Goal: Book appointment/travel/reservation

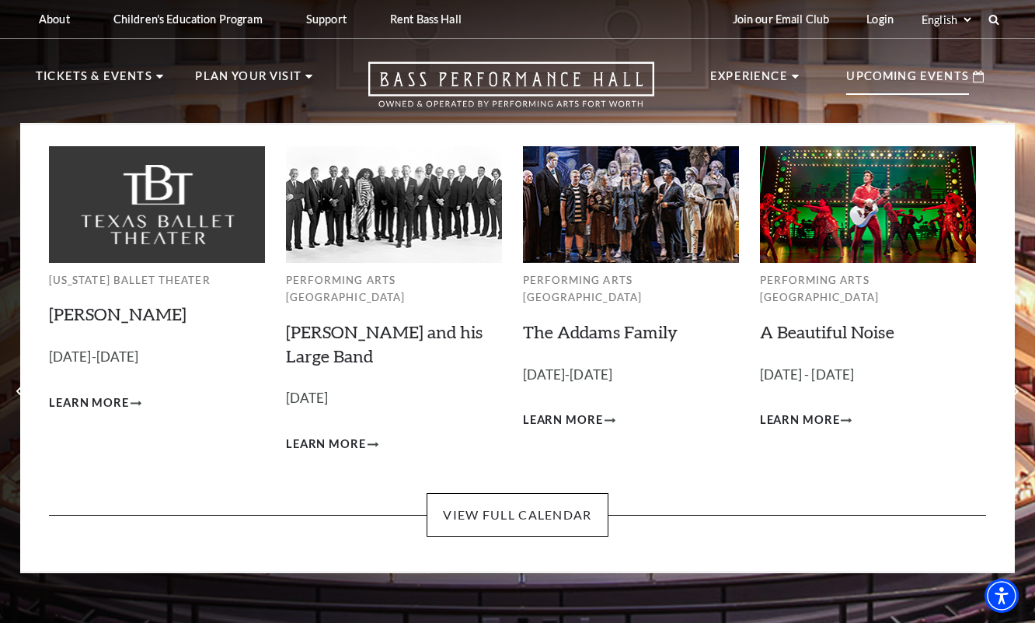
click at [907, 80] on p "Upcoming Events" at bounding box center [908, 81] width 123 height 28
click at [910, 75] on p "Upcoming Events" at bounding box center [908, 81] width 123 height 28
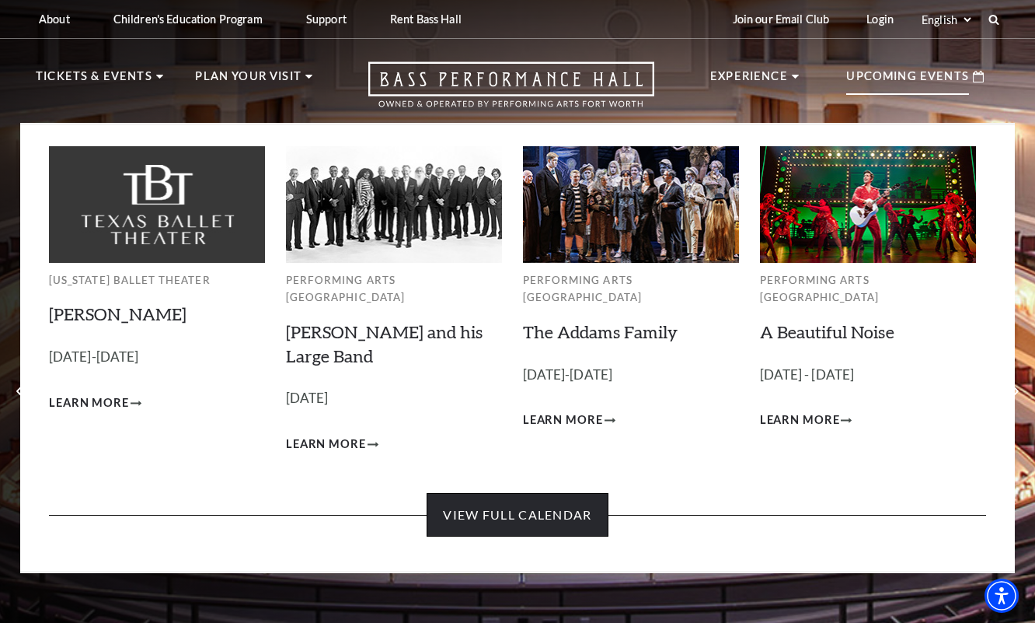
click at [538, 493] on link "View Full Calendar" at bounding box center [517, 515] width 181 height 44
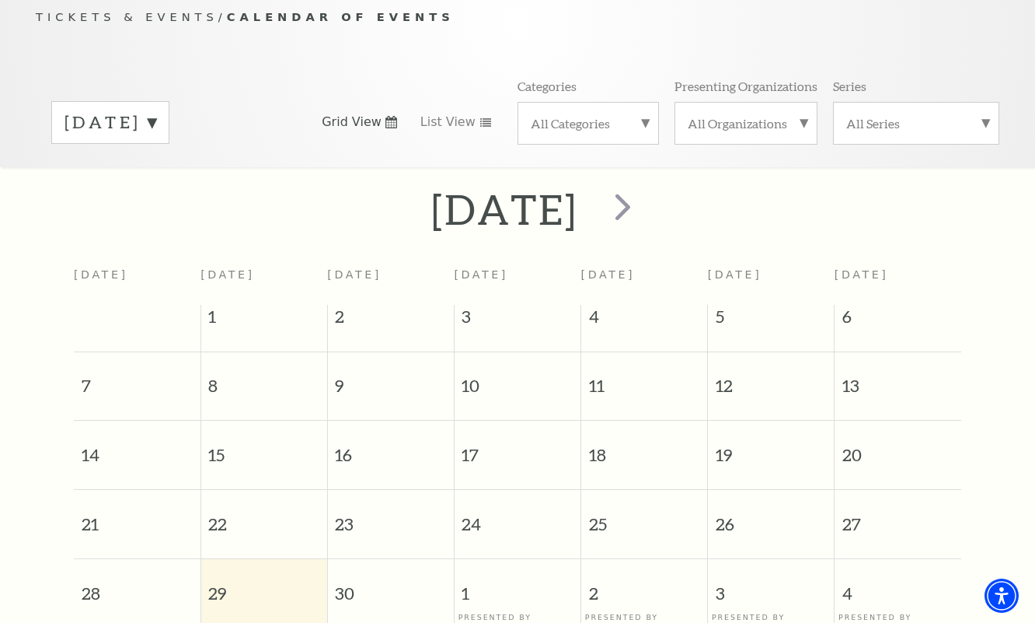
scroll to position [169, 0]
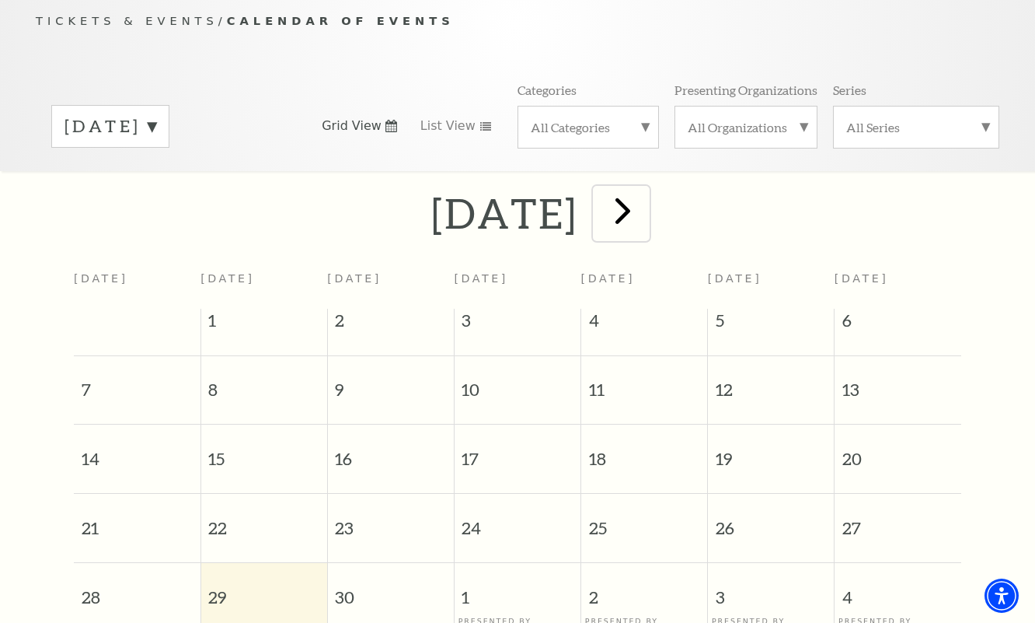
click at [645, 189] on span "next" at bounding box center [623, 210] width 44 height 44
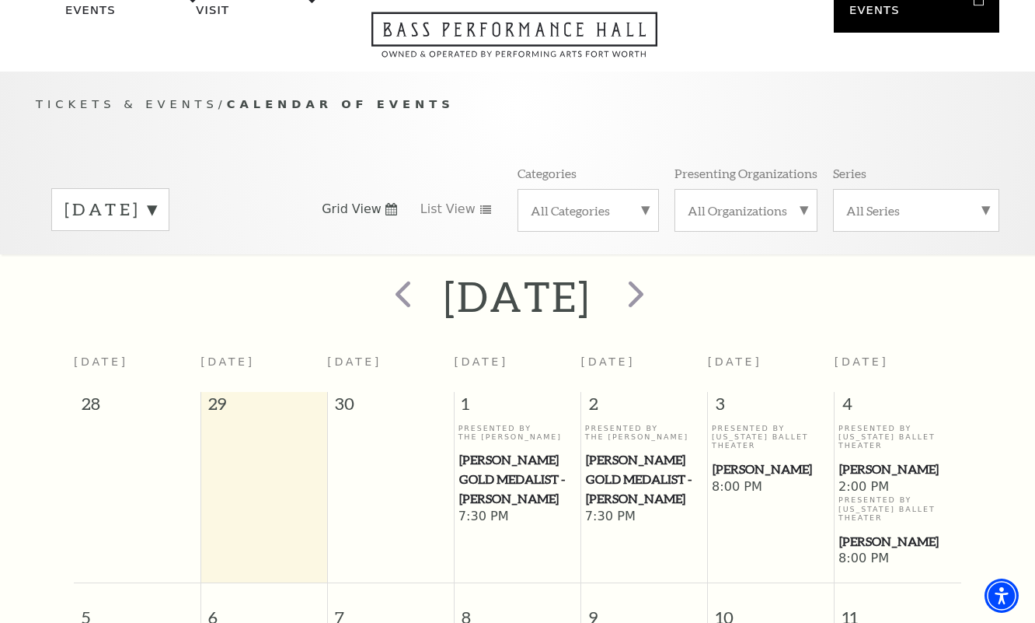
scroll to position [80, 0]
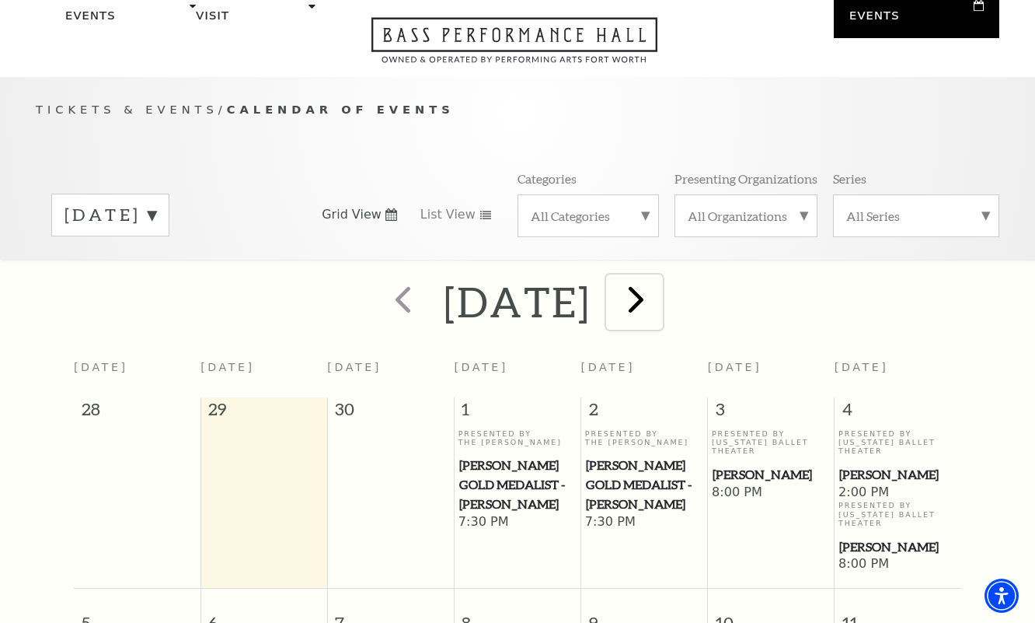
click at [658, 288] on span "next" at bounding box center [636, 299] width 44 height 44
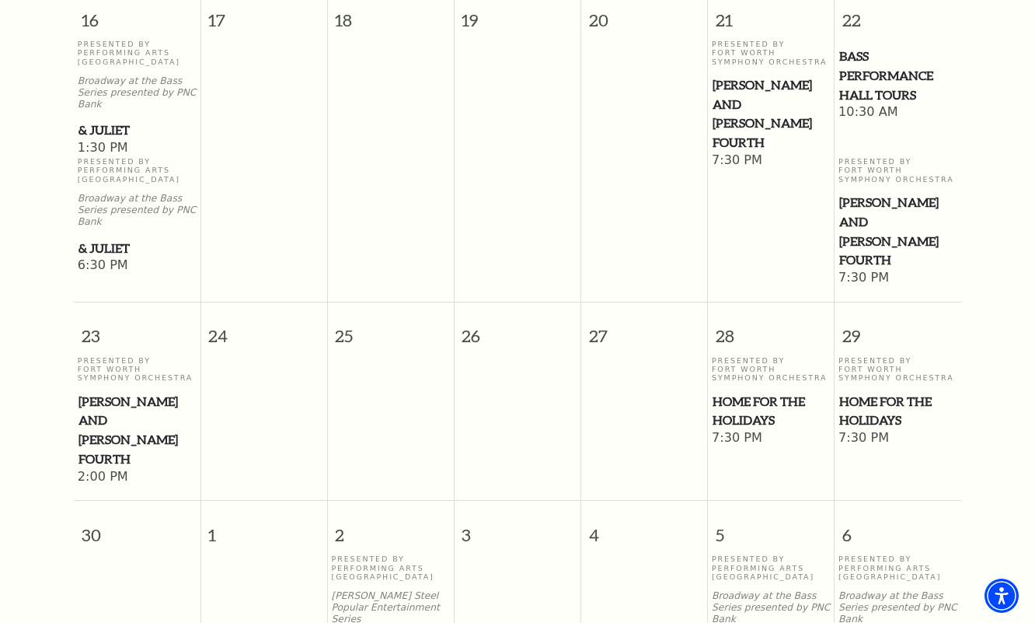
scroll to position [1465, 0]
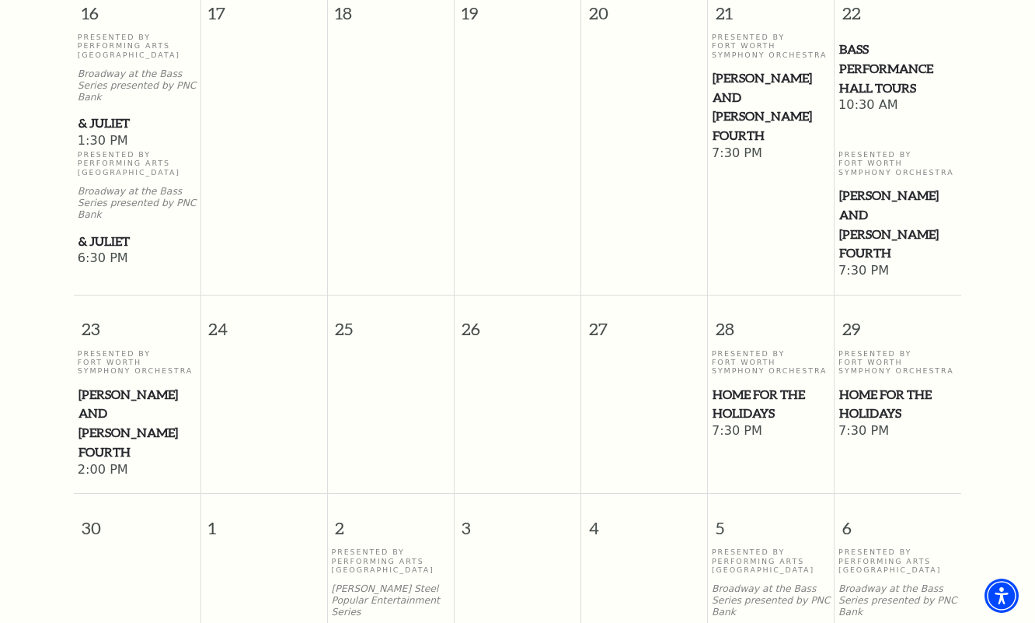
click at [105, 113] on span "& Juliet" at bounding box center [137, 122] width 117 height 19
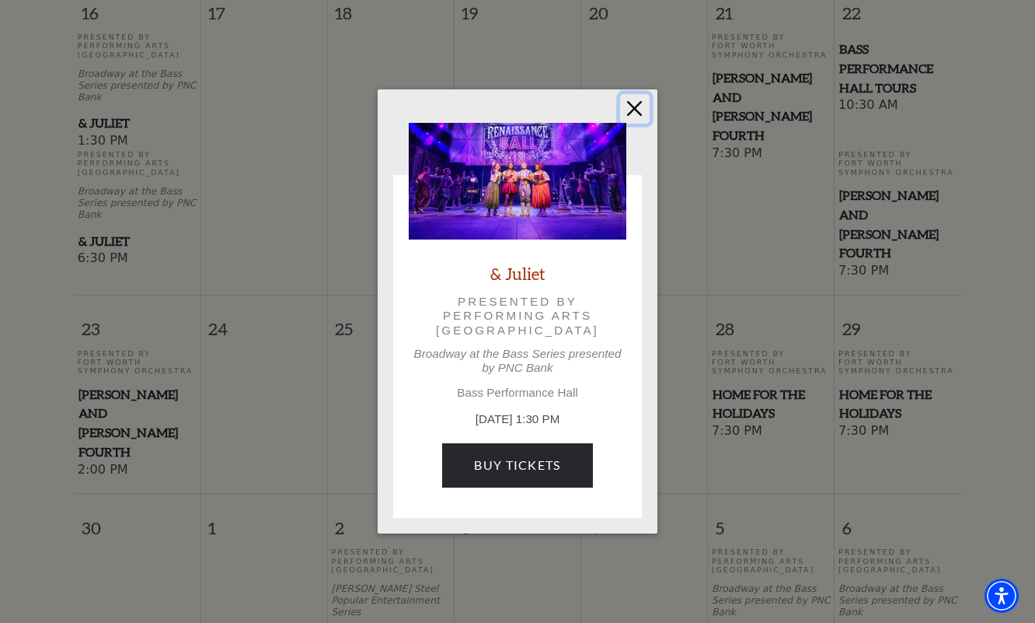
click at [627, 107] on button "Close" at bounding box center [635, 109] width 30 height 30
